Goal: Task Accomplishment & Management: Use online tool/utility

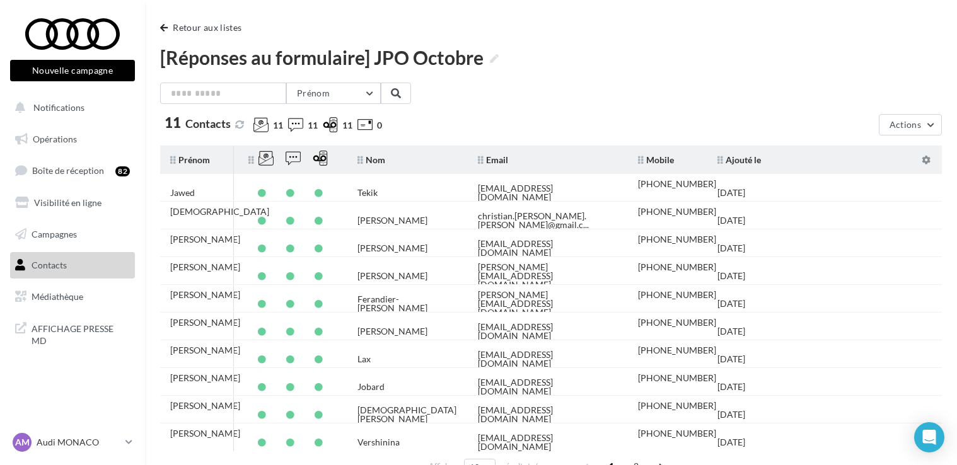
scroll to position [90, 0]
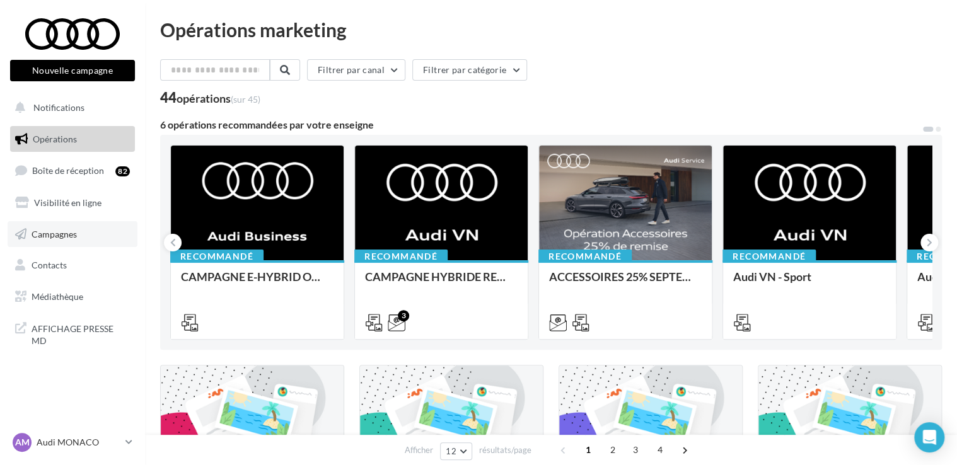
click at [66, 233] on span "Campagnes" at bounding box center [54, 233] width 45 height 11
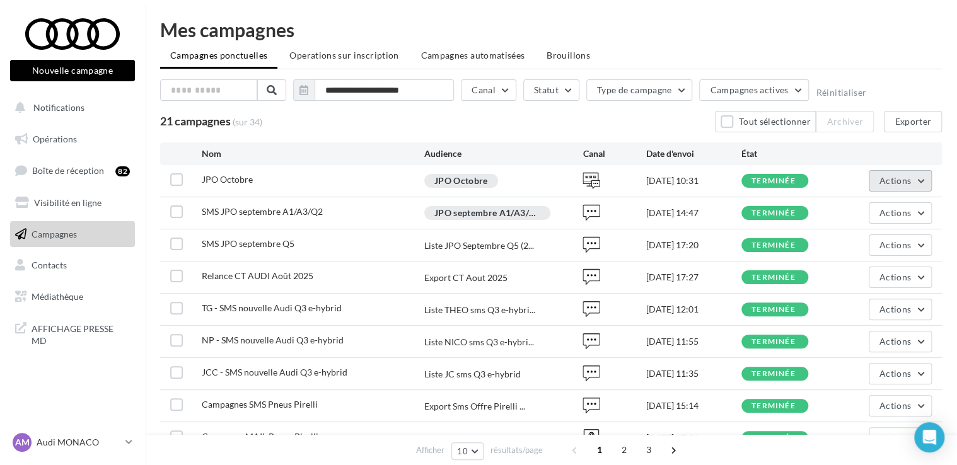
click at [892, 186] on button "Actions" at bounding box center [899, 180] width 63 height 21
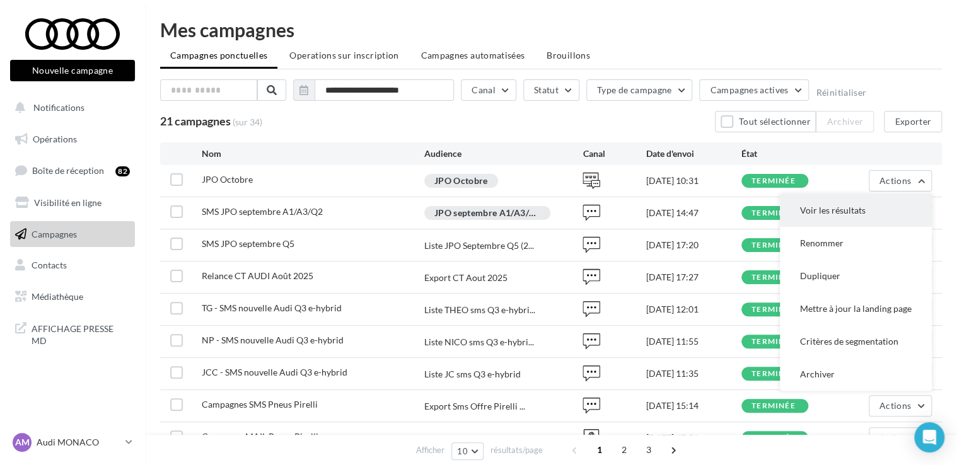
click at [855, 205] on button "Voir les résultats" at bounding box center [856, 210] width 152 height 33
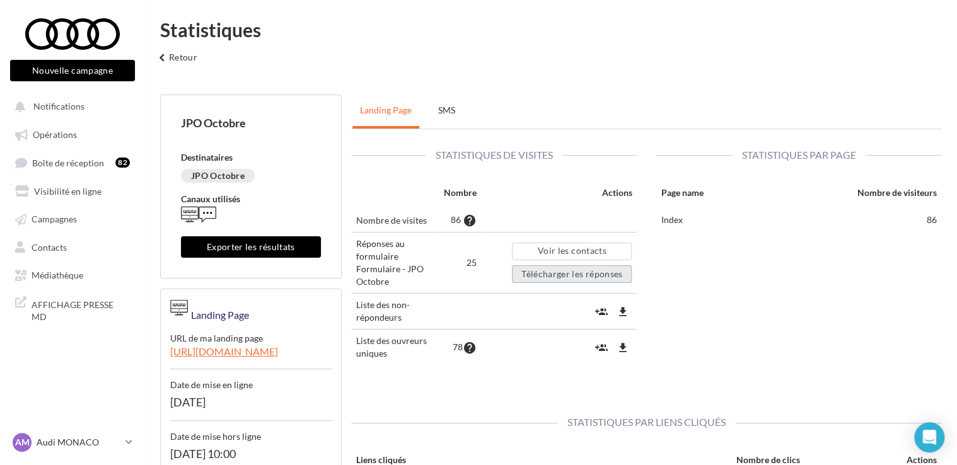
click at [603, 274] on button "Télécharger les réponses" at bounding box center [572, 274] width 120 height 18
